Goal: Find specific page/section: Find specific page/section

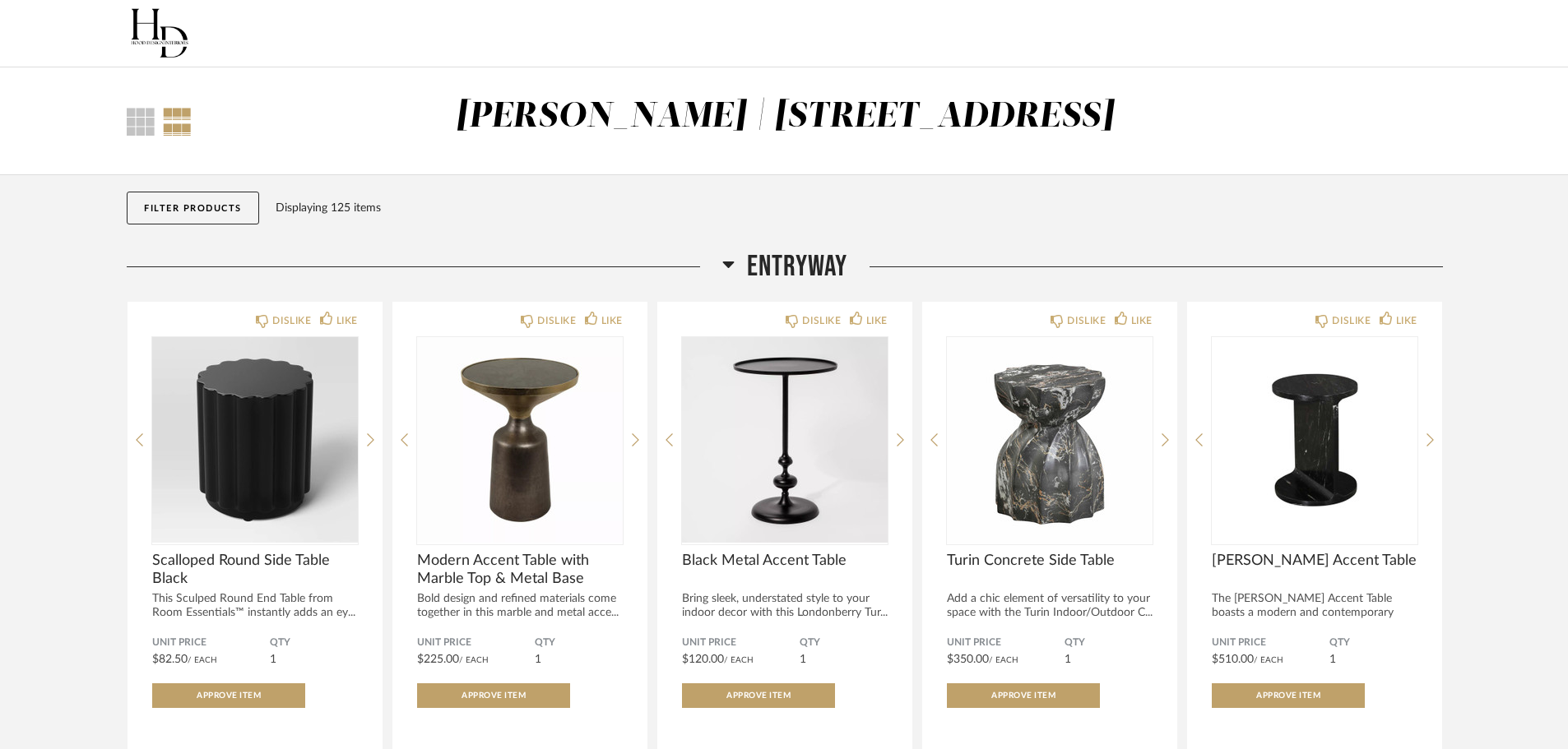
click at [1181, 191] on div "Filter Products Displaying 125 items" at bounding box center [785, 212] width 1317 height 74
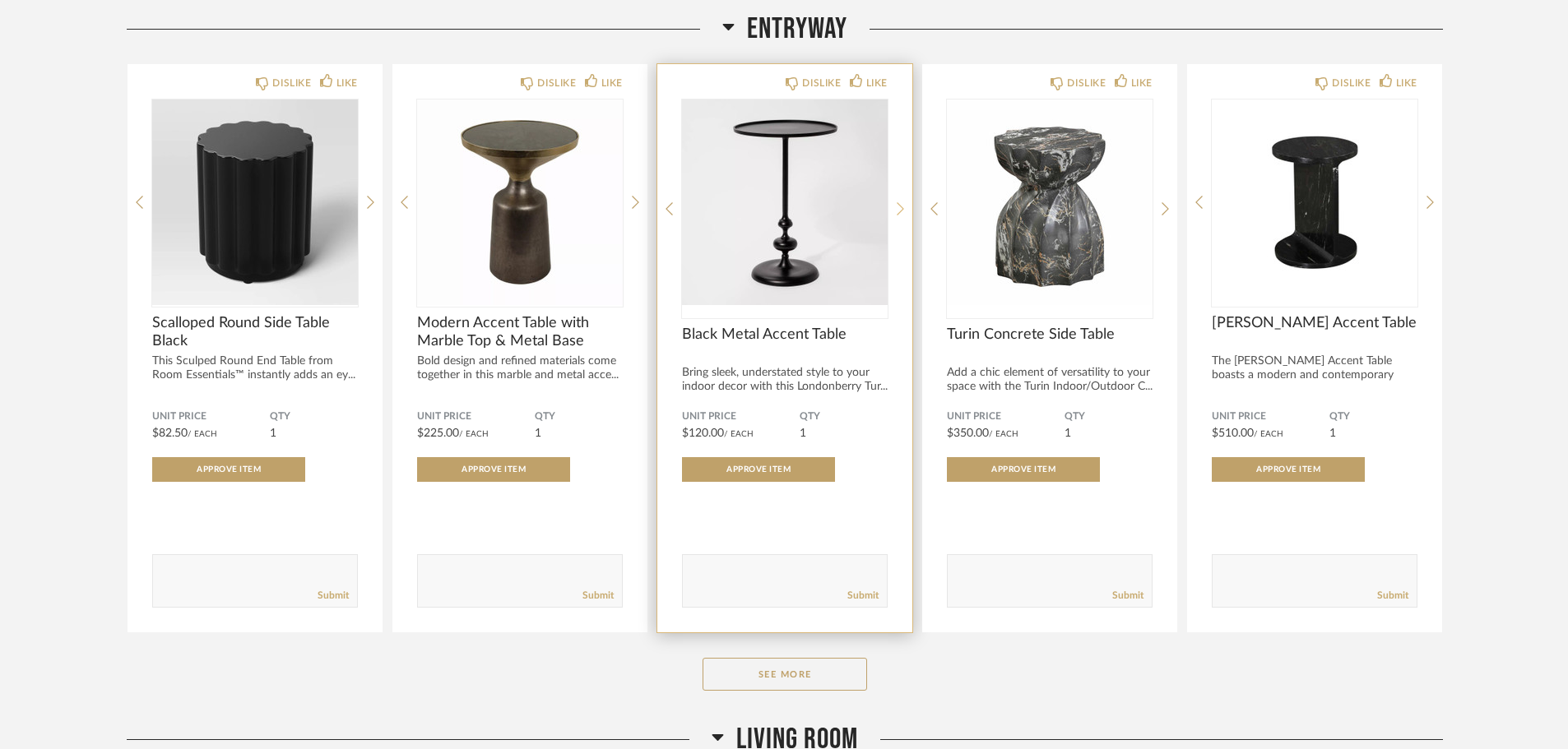
scroll to position [329, 0]
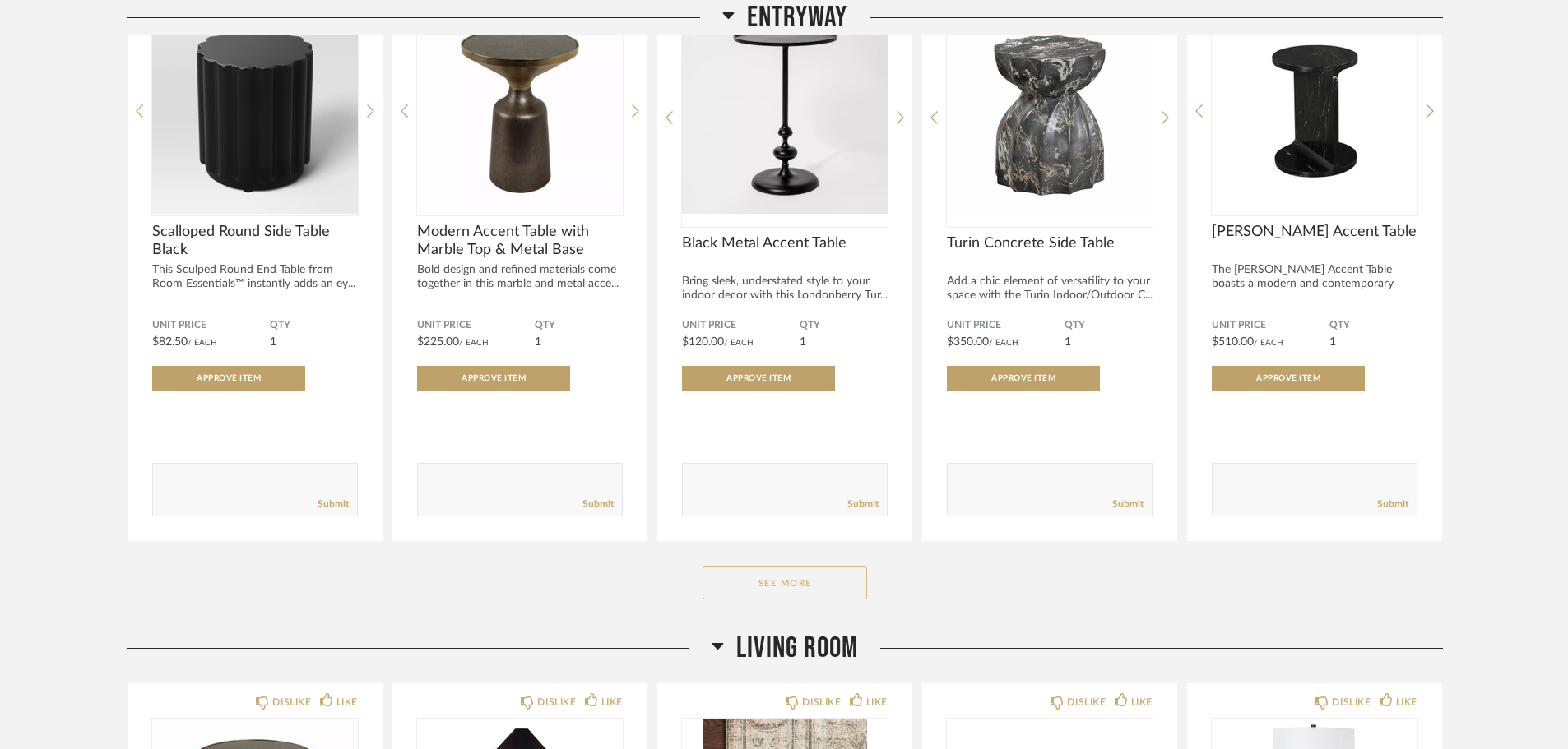
click at [832, 589] on button "See More" at bounding box center [785, 583] width 165 height 33
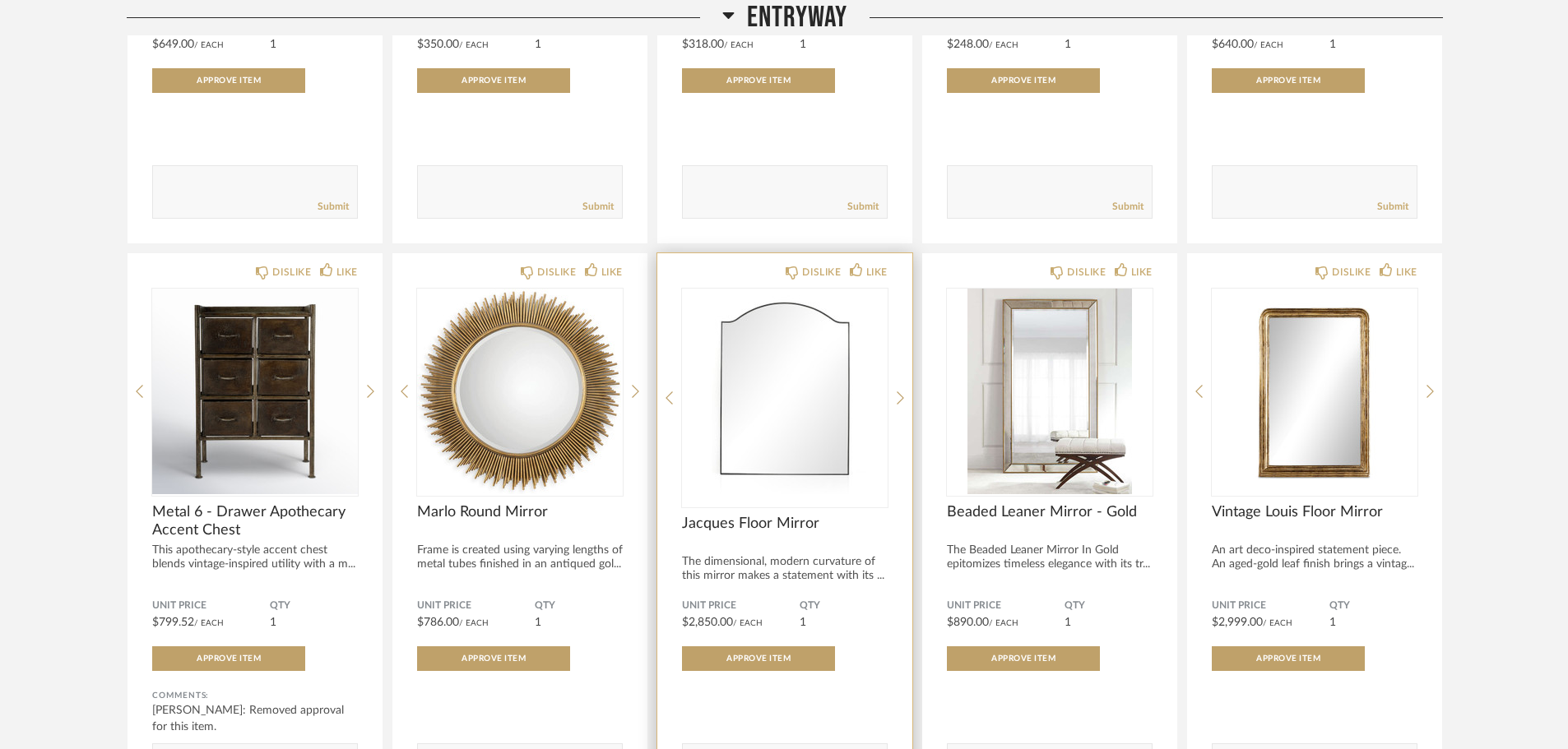
scroll to position [1234, 0]
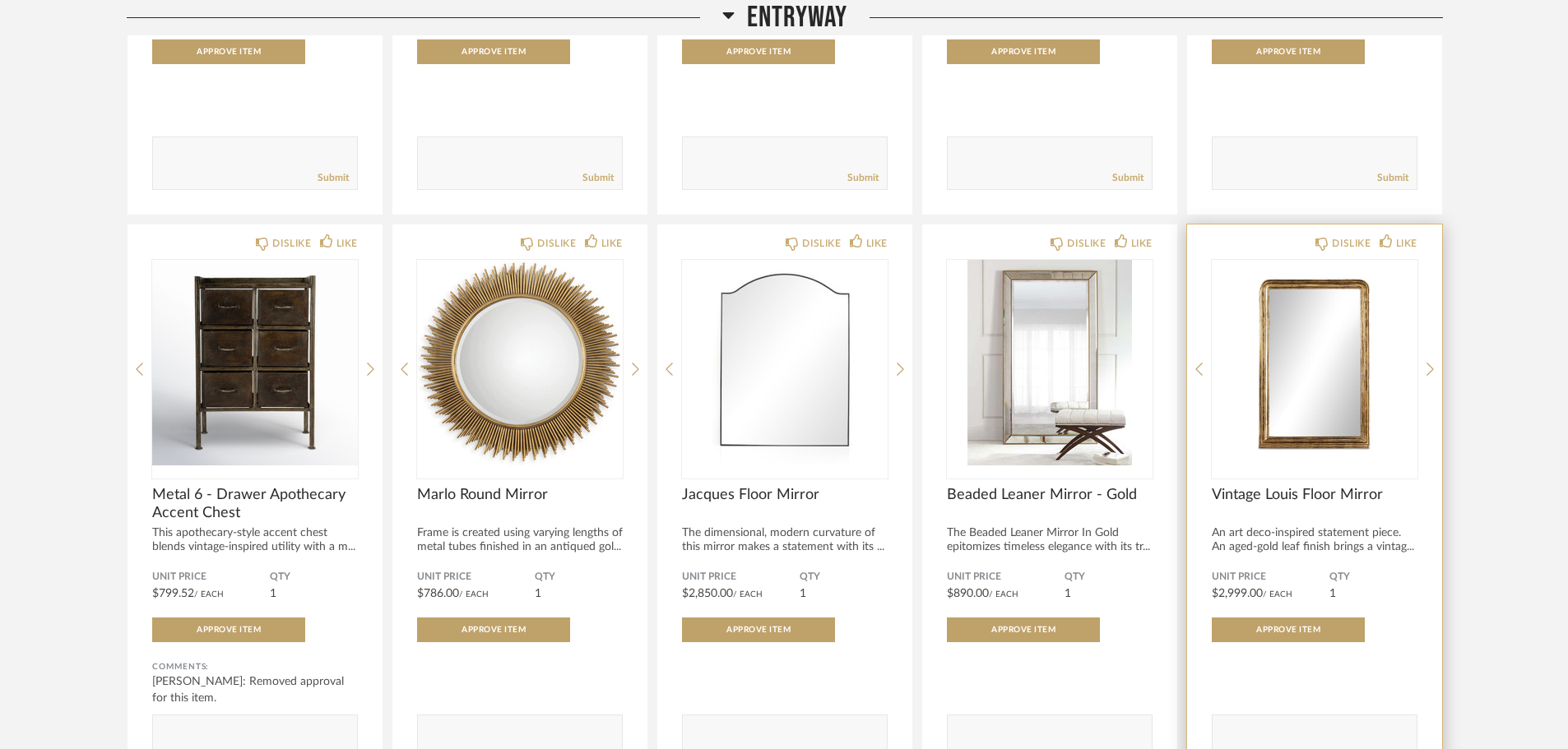
click at [1366, 533] on div "An art deco-inspired statement piece. An aged-gold leaf finish brings a vintag.…" at bounding box center [1315, 540] width 206 height 28
click at [1335, 478] on div at bounding box center [1315, 370] width 206 height 219
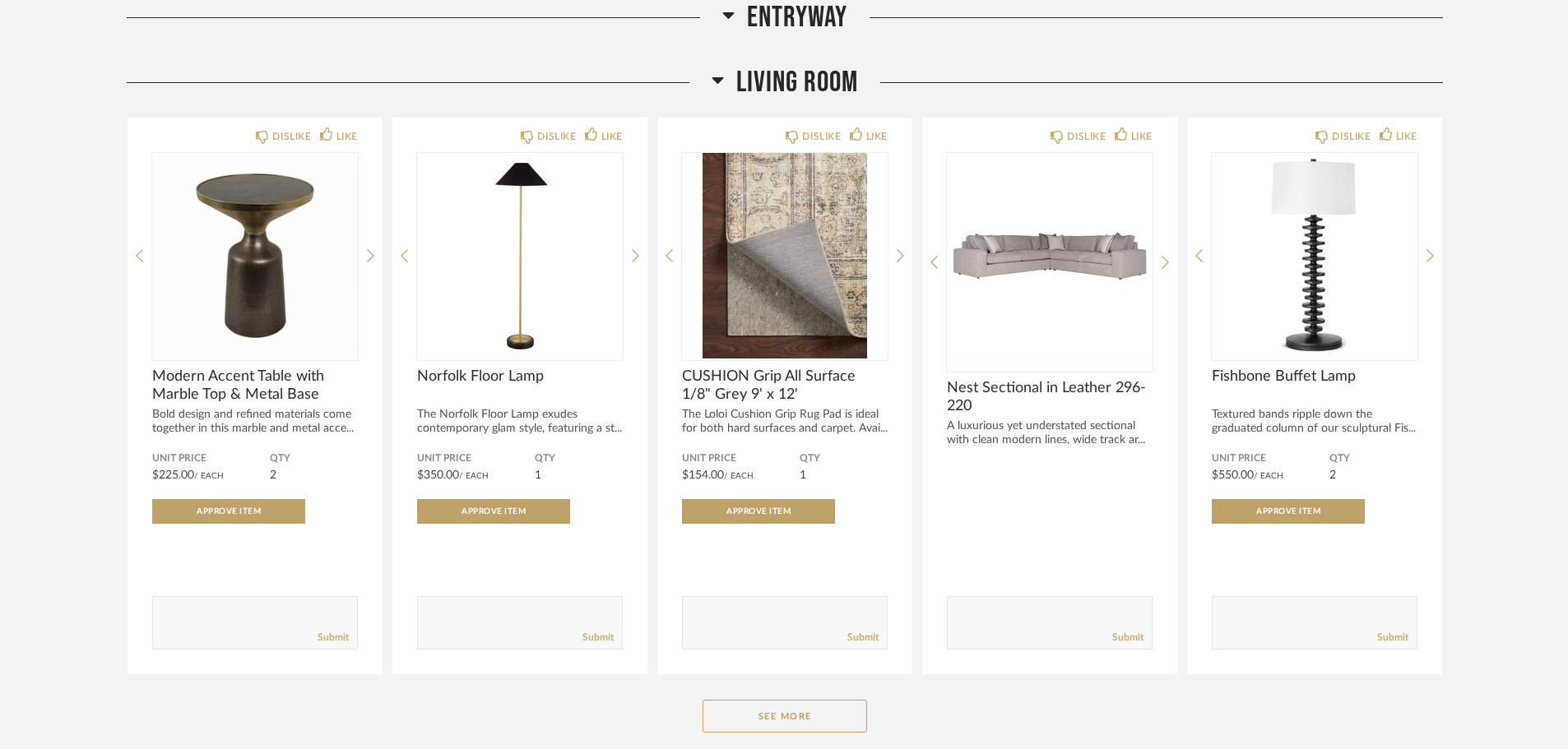
scroll to position [3290, 0]
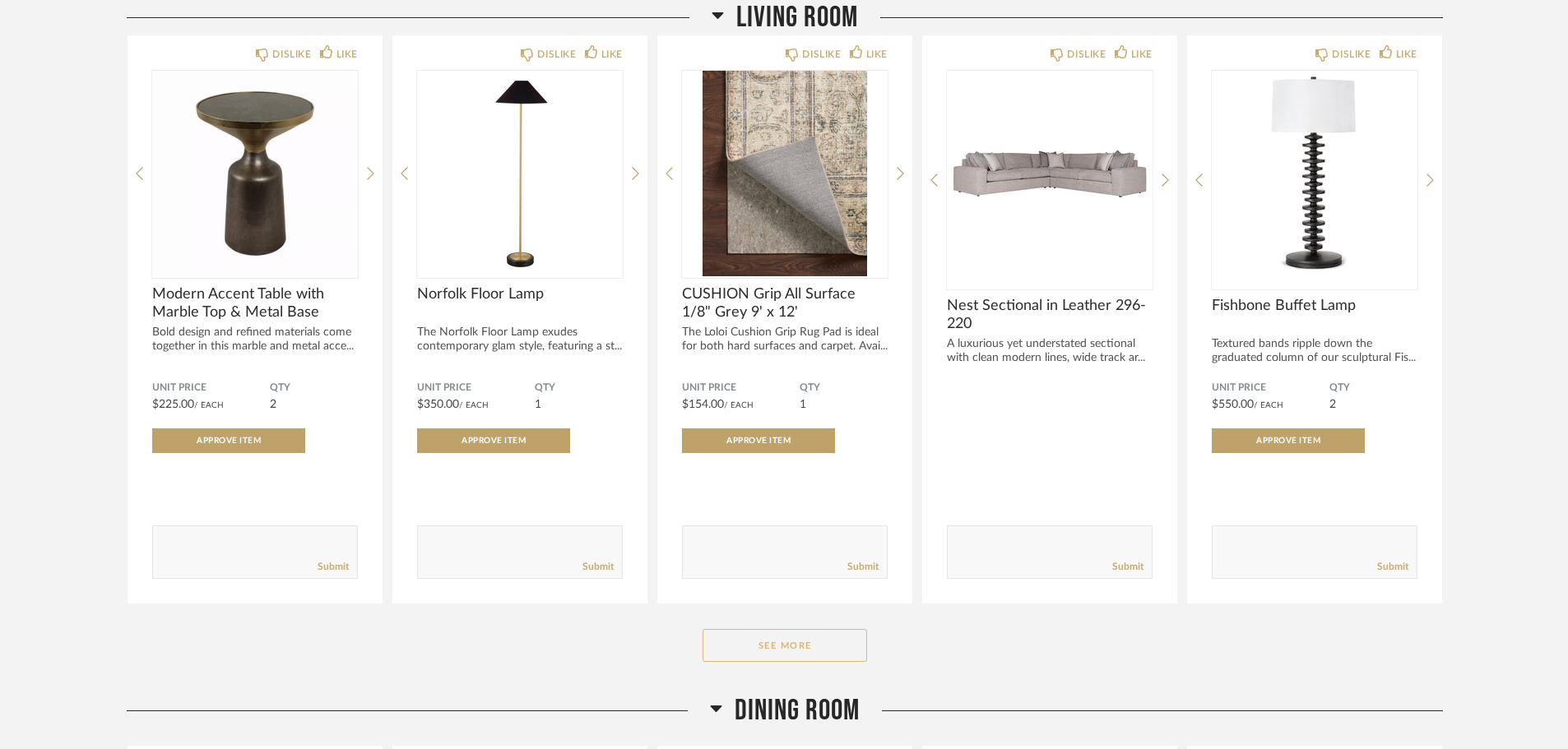
click at [786, 649] on button "See More" at bounding box center [785, 645] width 165 height 33
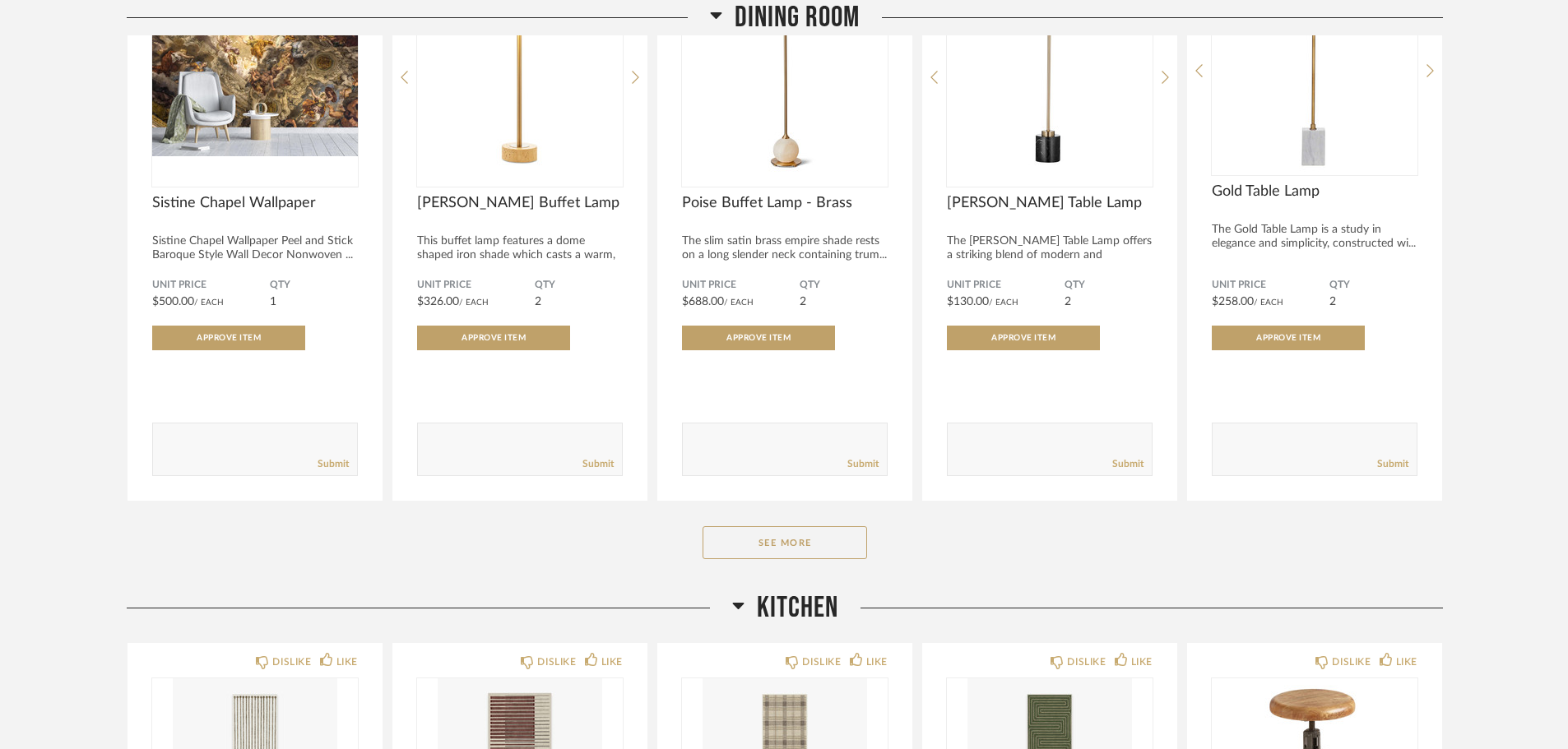
scroll to position [6414, 0]
click at [814, 542] on button "See More" at bounding box center [785, 543] width 165 height 33
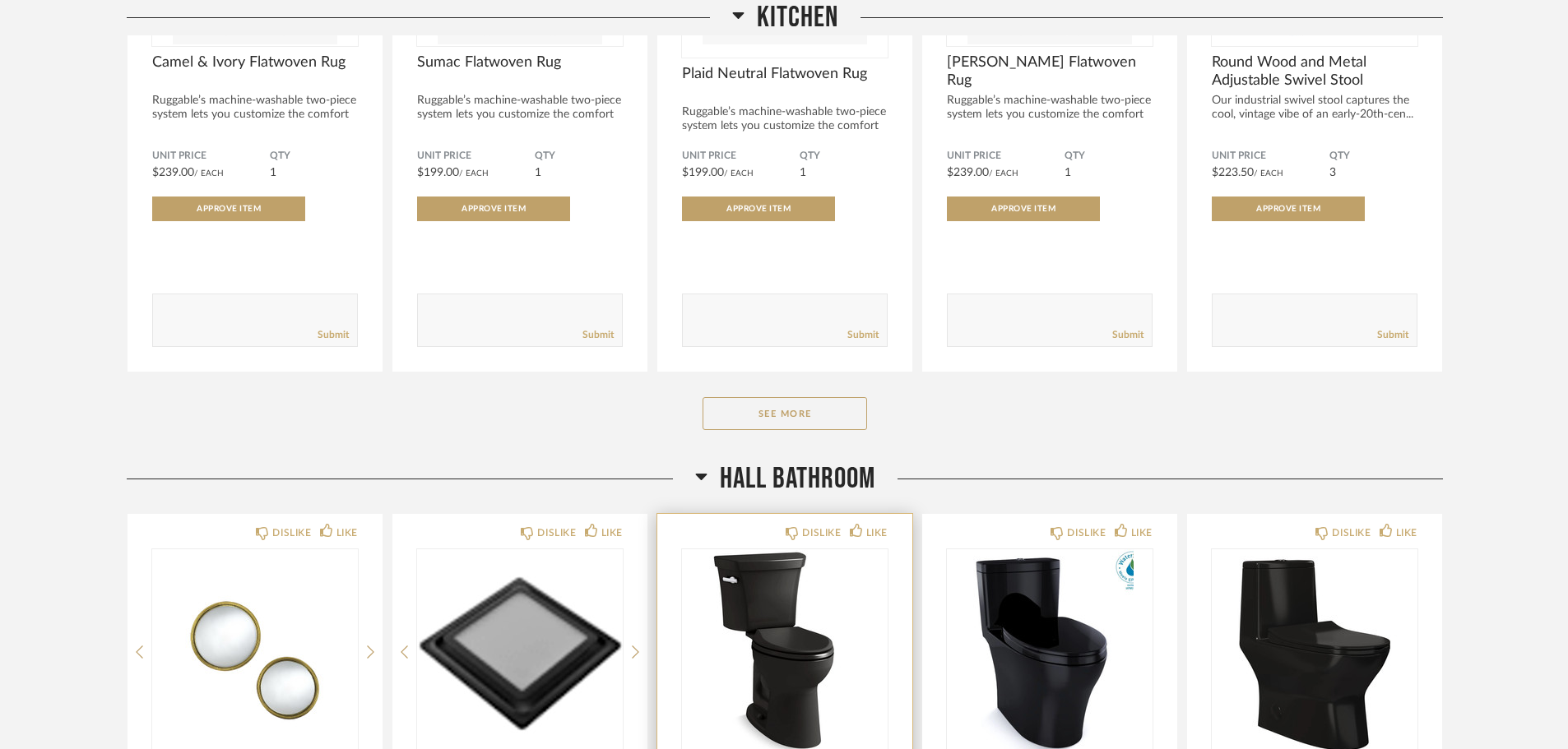
scroll to position [9539, 0]
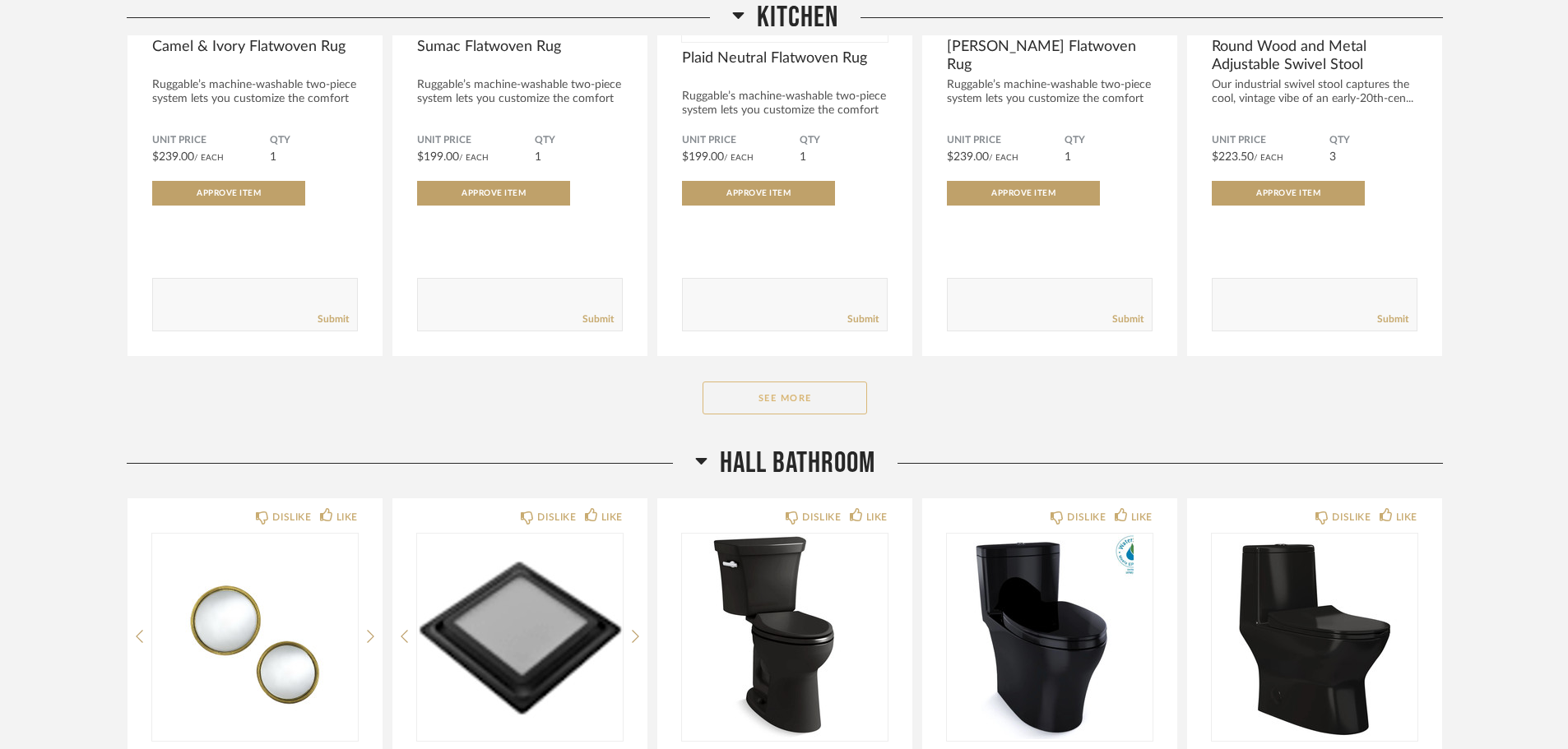
click at [794, 396] on button "See More" at bounding box center [785, 398] width 165 height 33
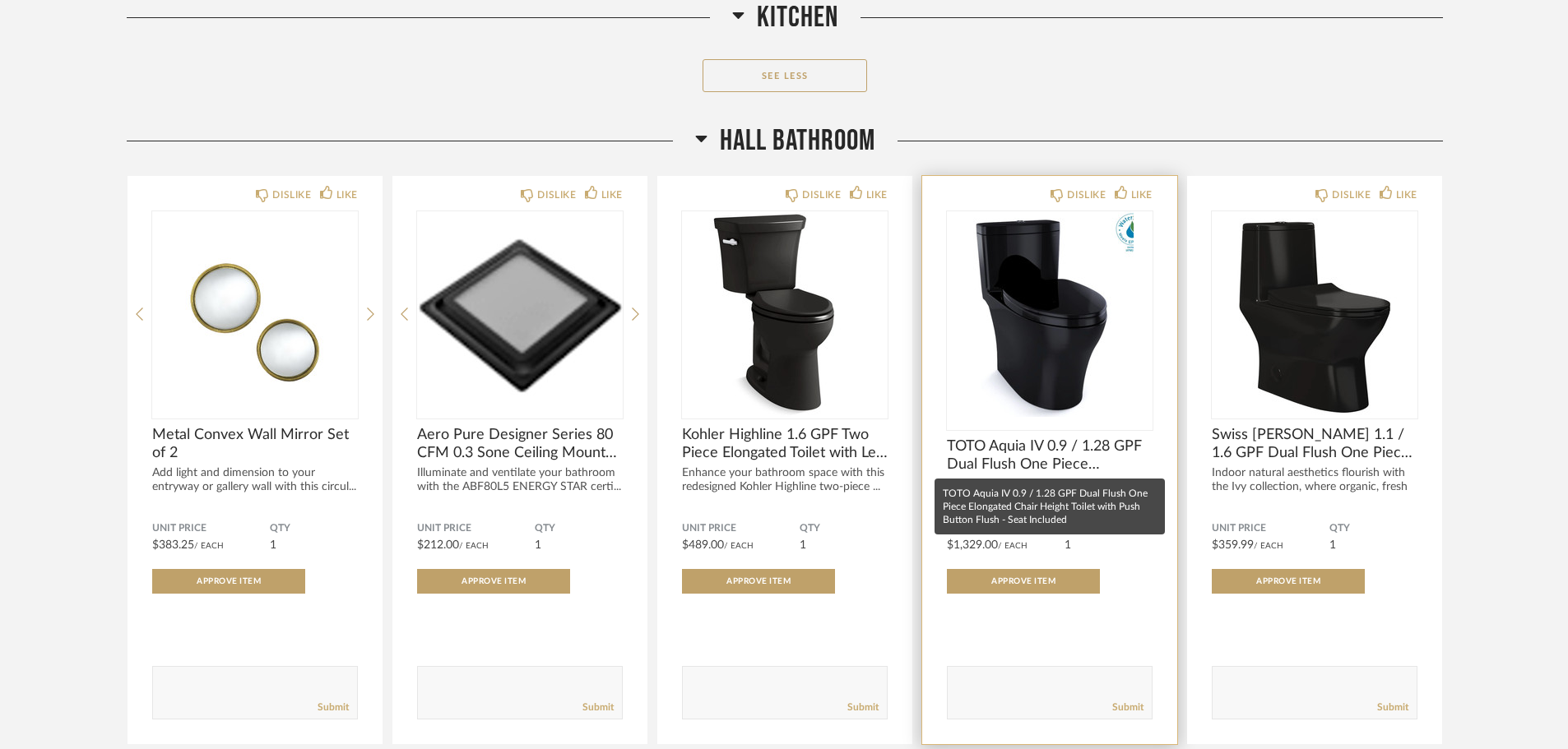
scroll to position [11019, 0]
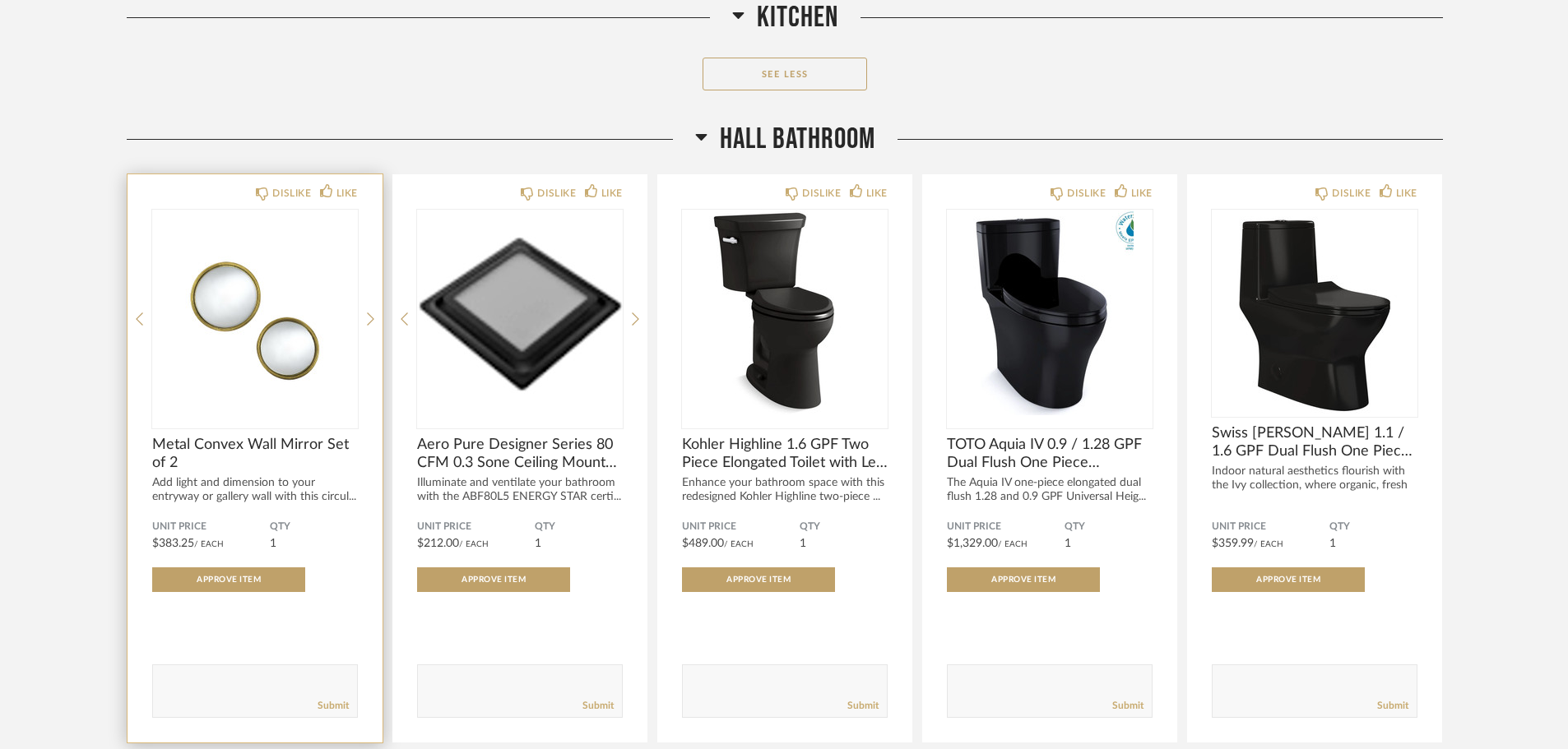
click at [376, 316] on div "DISLIKE LIKE Metal Convex Wall Mirror Set of 2 Add light and dimension to your …" at bounding box center [255, 458] width 255 height 568
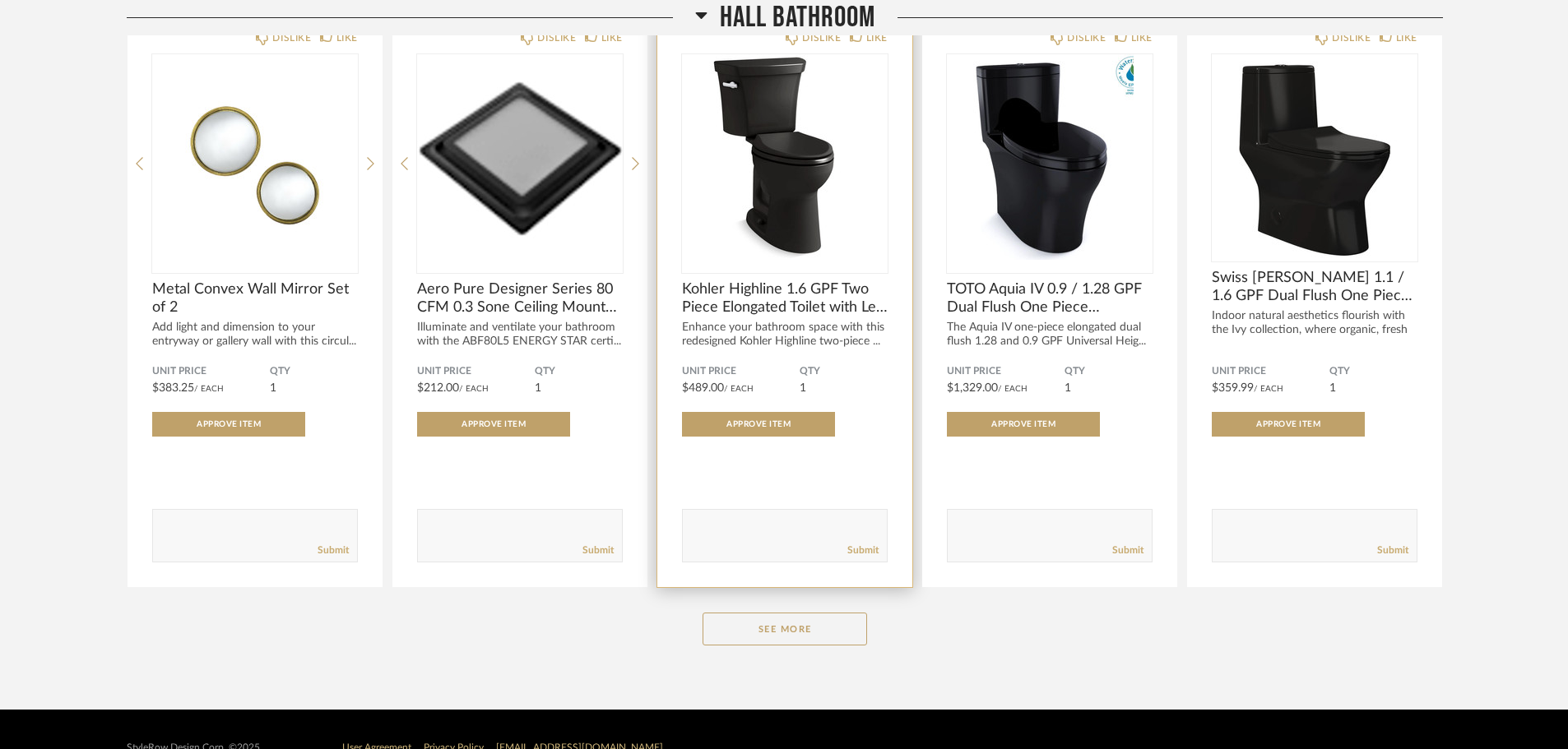
scroll to position [11211, 0]
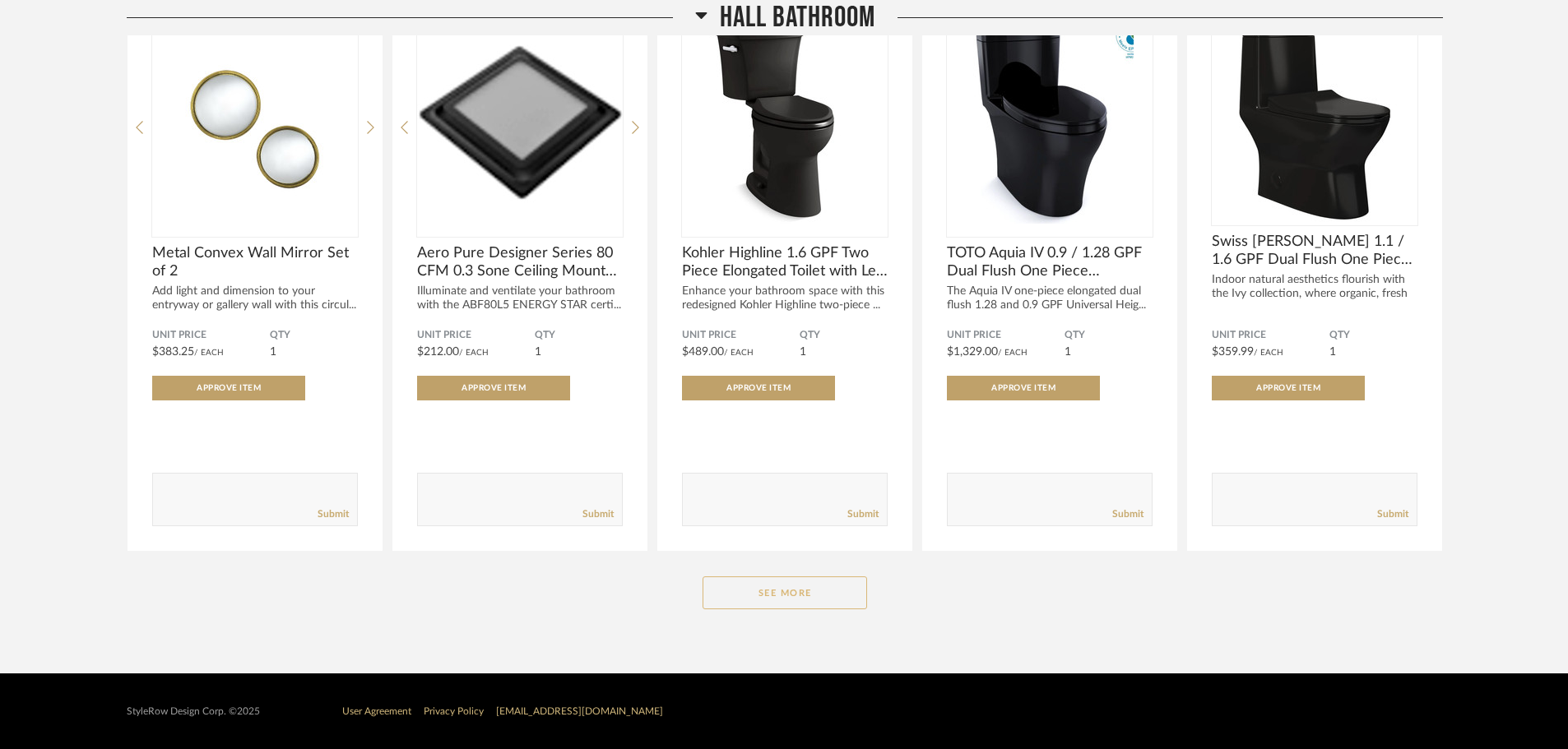
click at [786, 598] on button "See More" at bounding box center [785, 593] width 165 height 33
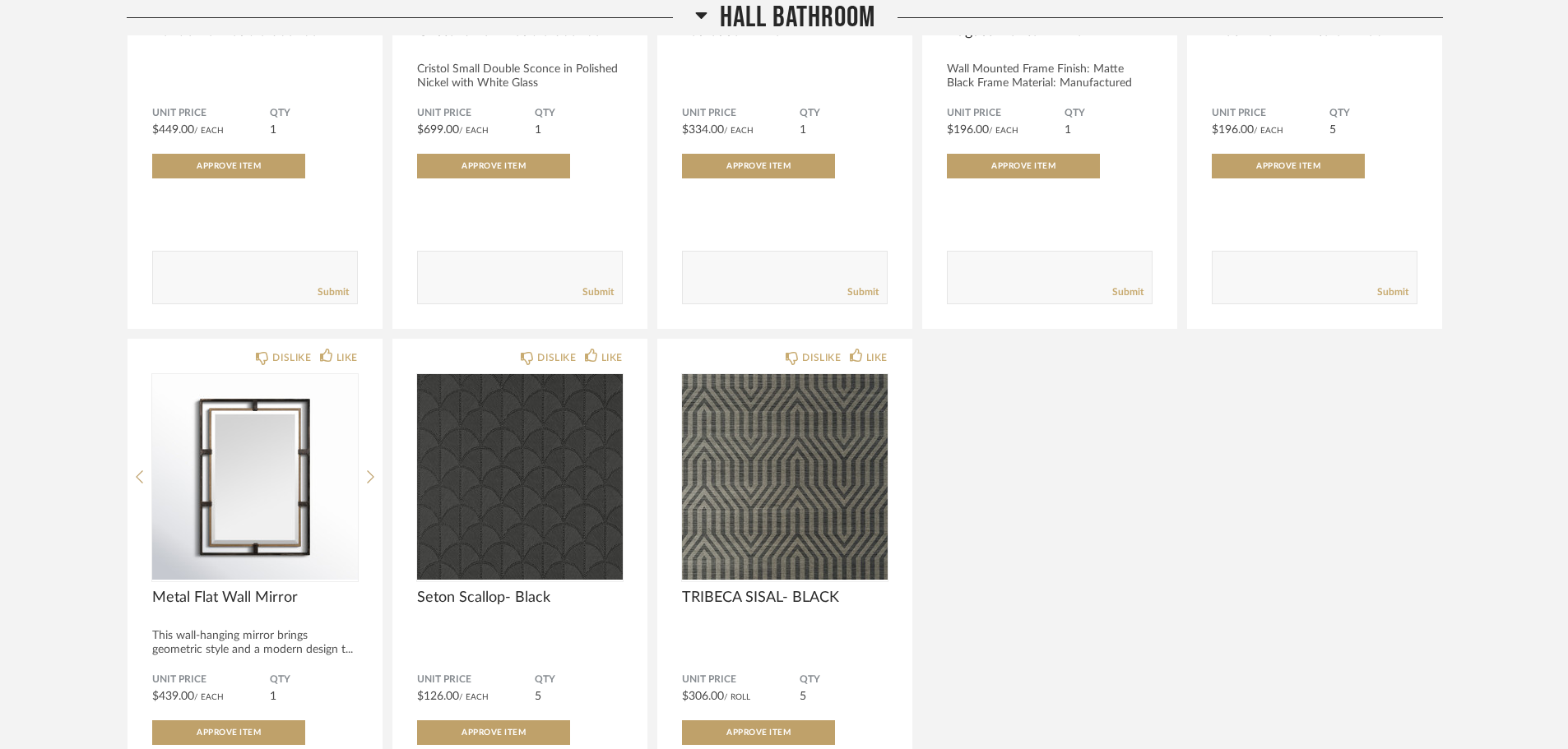
scroll to position [12610, 0]
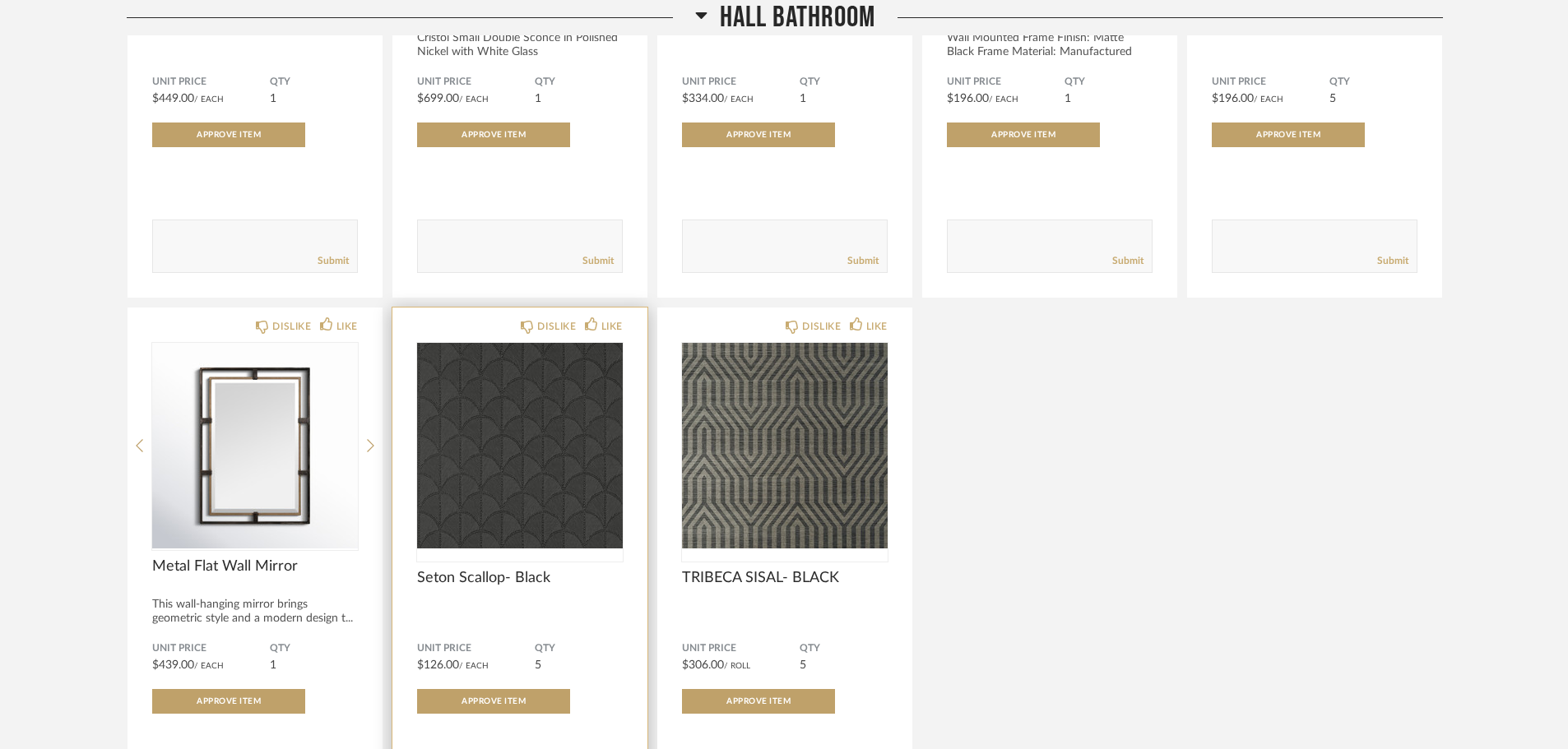
click at [530, 520] on img "0" at bounding box center [520, 446] width 206 height 206
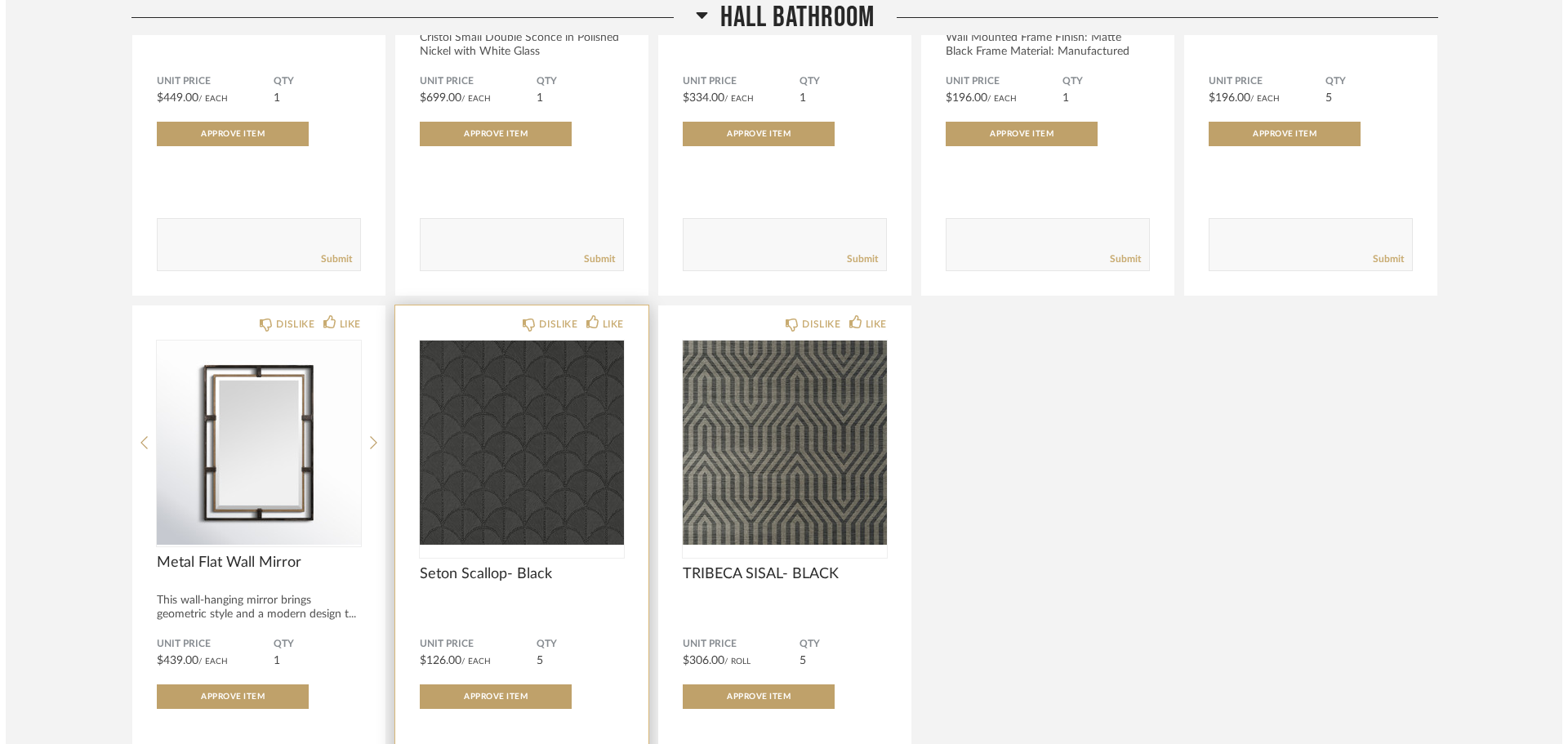
scroll to position [0, 0]
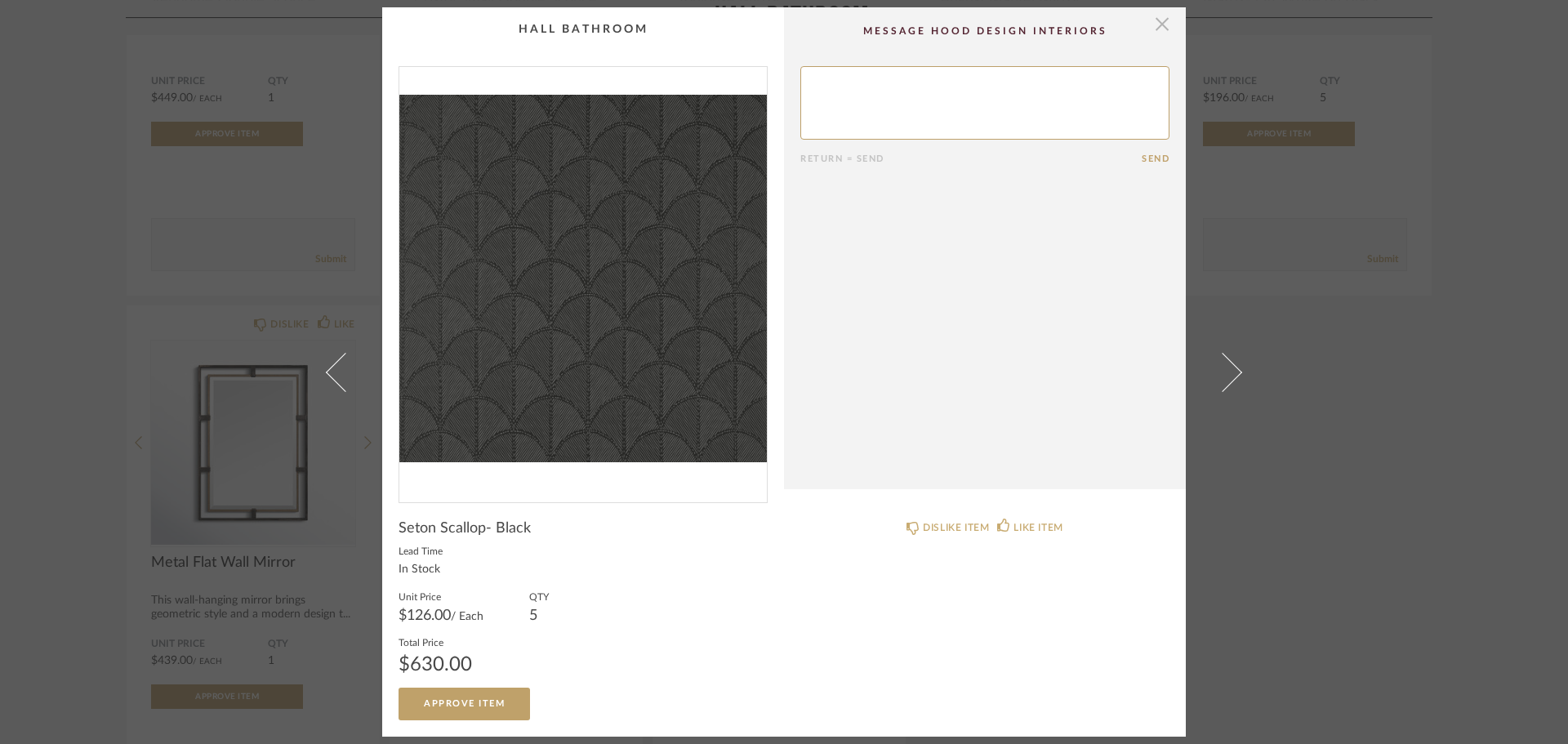
click at [1146, 20] on span "button" at bounding box center [1163, 24] width 33 height 33
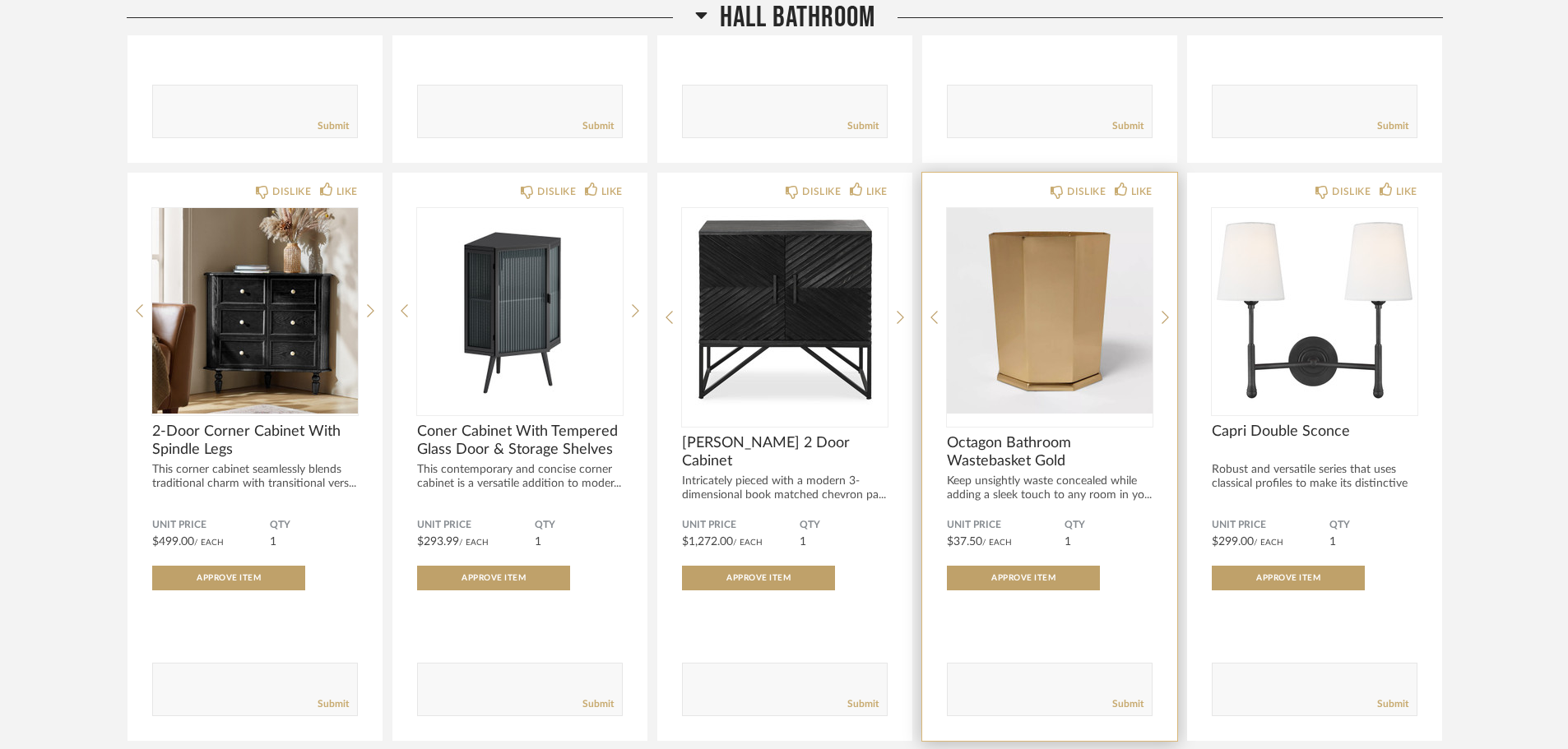
scroll to position [11301, 0]
